Goal: Information Seeking & Learning: Find specific fact

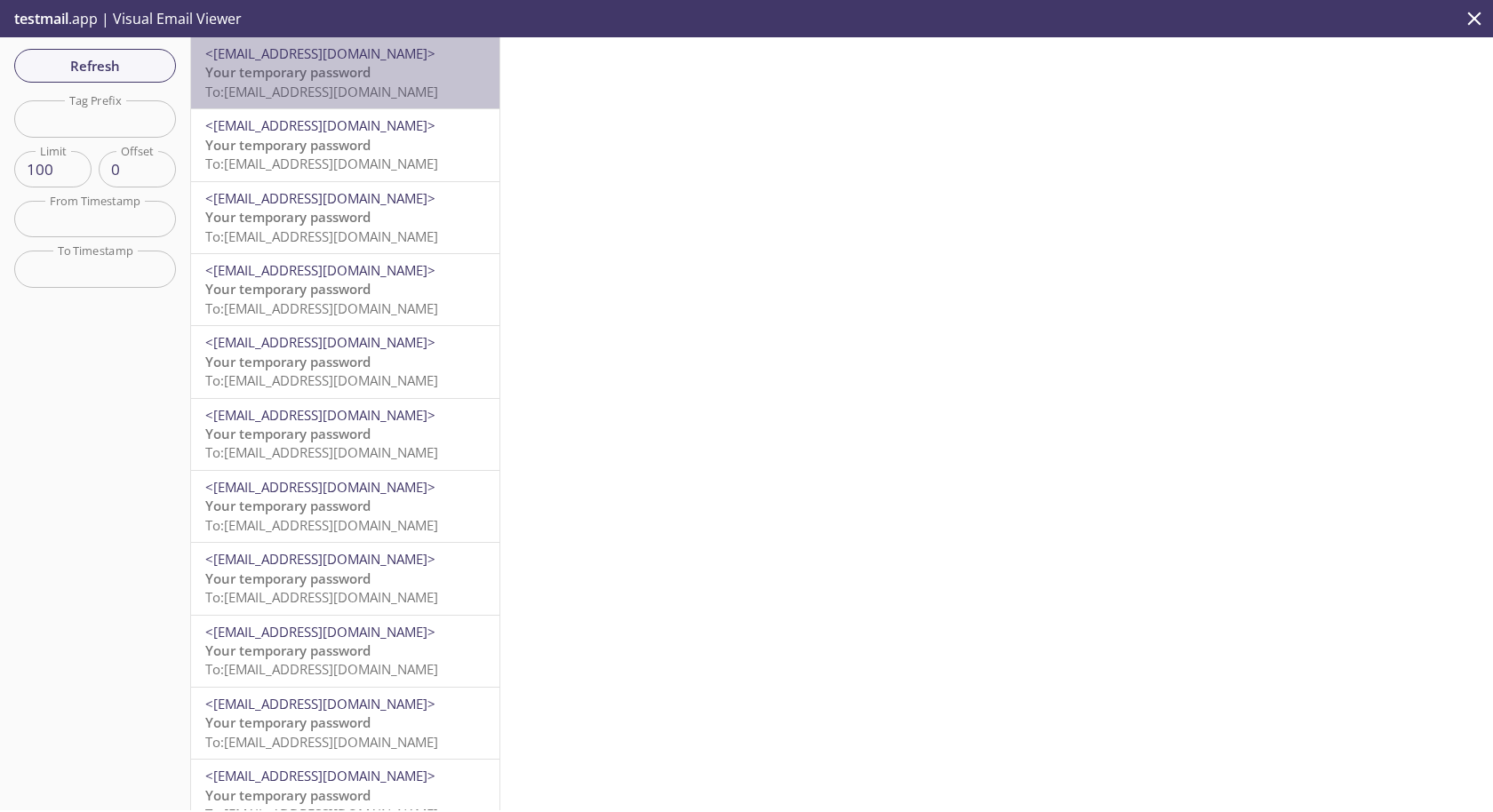
drag, startPoint x: 270, startPoint y: 52, endPoint x: 338, endPoint y: 51, distance: 68.0
click at [338, 51] on span "<[EMAIL_ADDRESS][DOMAIN_NAME]>" at bounding box center [321, 53] width 230 height 18
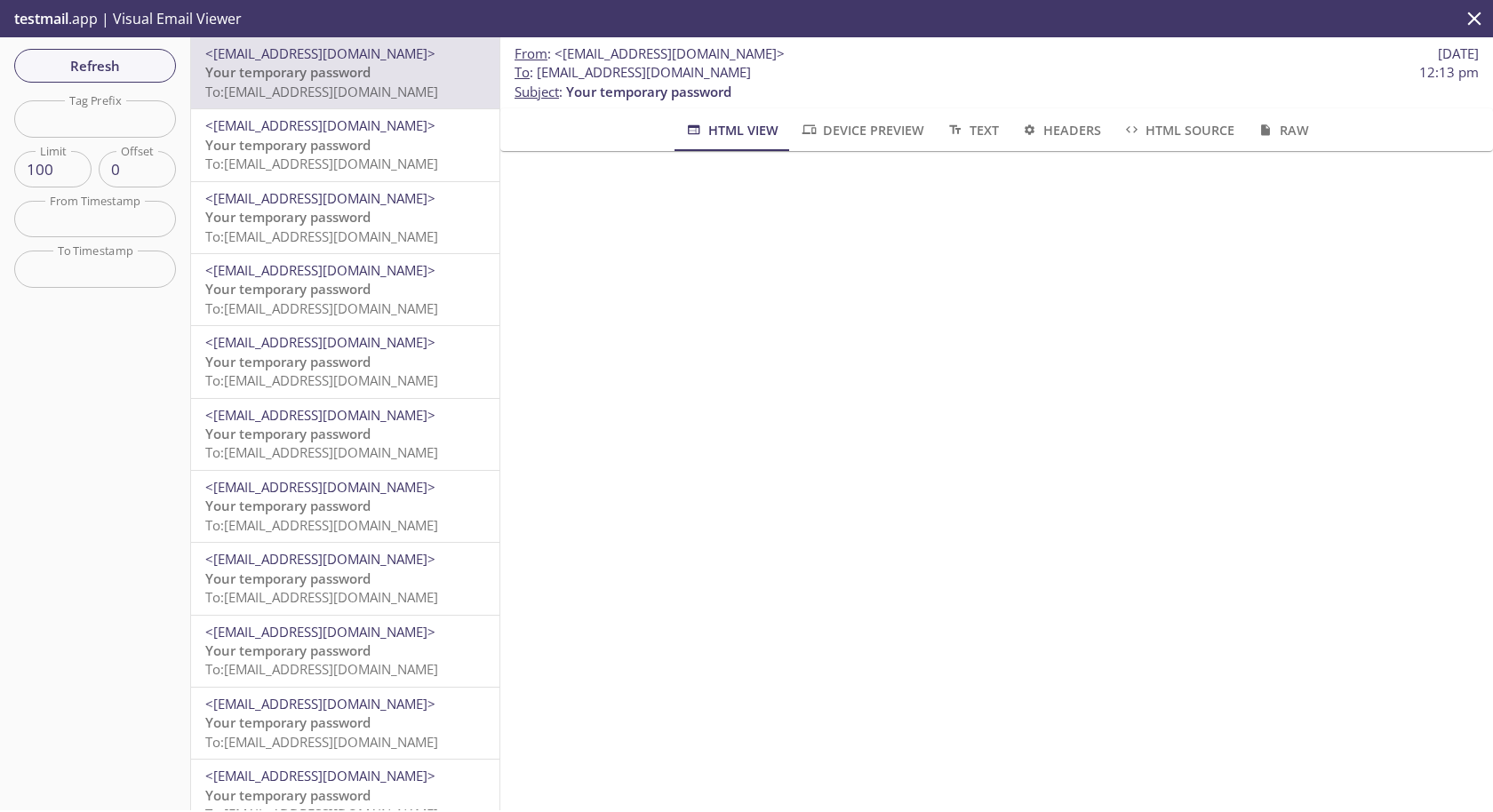
click at [566, 74] on span "To : [EMAIL_ADDRESS][DOMAIN_NAME]" at bounding box center [633, 72] width 236 height 18
click at [601, 74] on span "To : [EMAIL_ADDRESS][DOMAIN_NAME]" at bounding box center [633, 72] width 236 height 18
drag, startPoint x: 777, startPoint y: 75, endPoint x: 977, endPoint y: 72, distance: 200.0
click at [977, 72] on span "To : [EMAIL_ADDRESS][DOMAIN_NAME] 12:13 pm" at bounding box center [997, 72] width 964 height 18
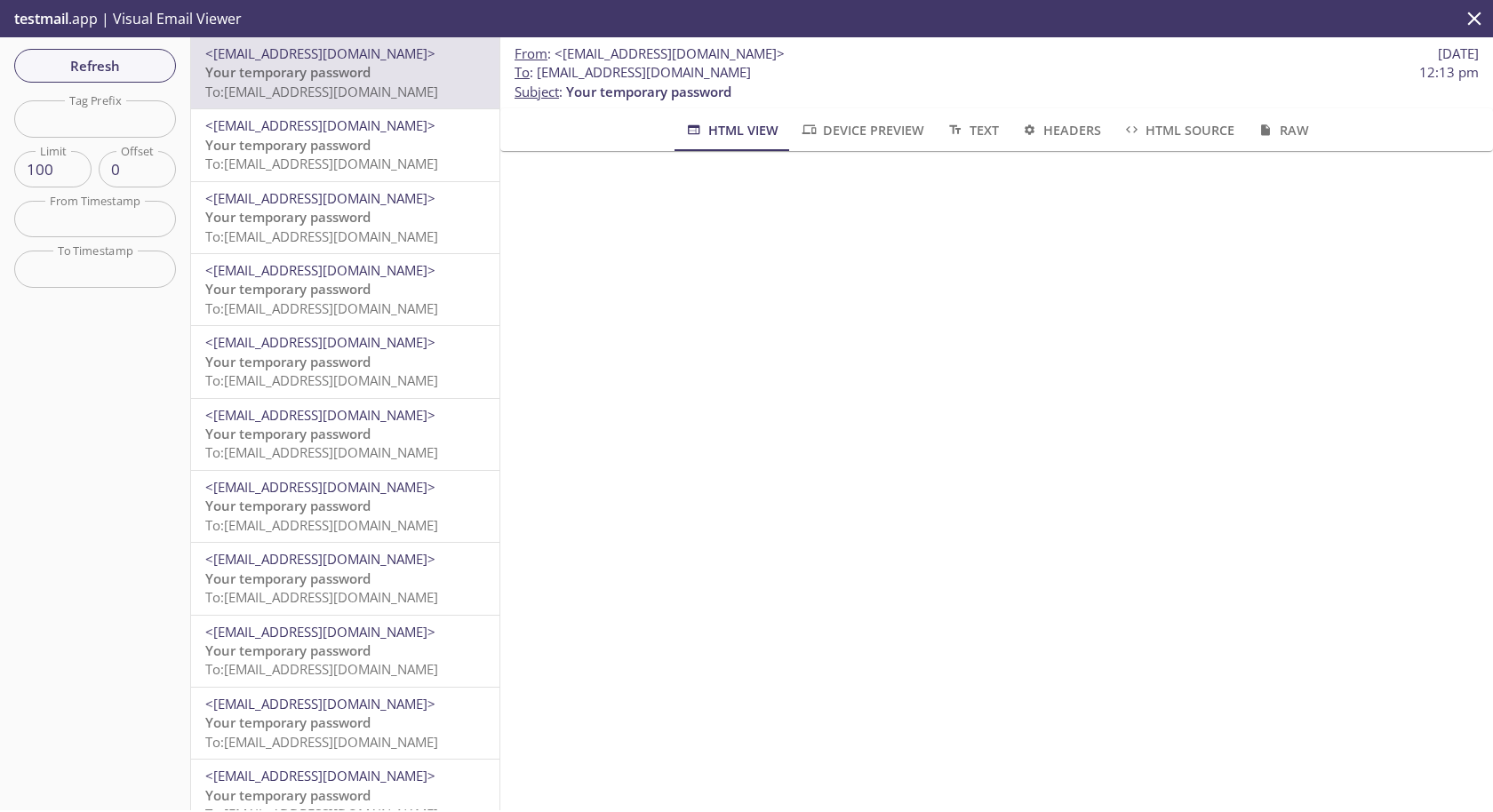
click at [565, 70] on span "To : [EMAIL_ADDRESS][DOMAIN_NAME]" at bounding box center [633, 72] width 236 height 18
